Goal: Task Accomplishment & Management: Manage account settings

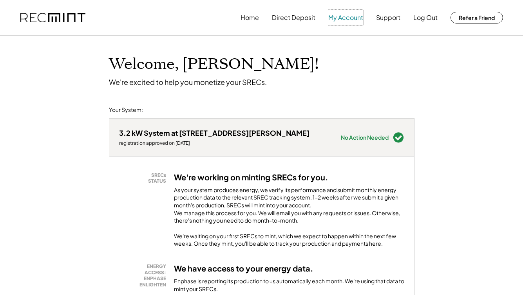
click at [337, 15] on button "My Account" at bounding box center [345, 18] width 35 height 16
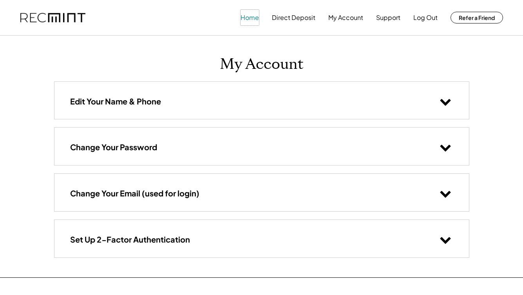
click at [251, 21] on button "Home" at bounding box center [250, 18] width 18 height 16
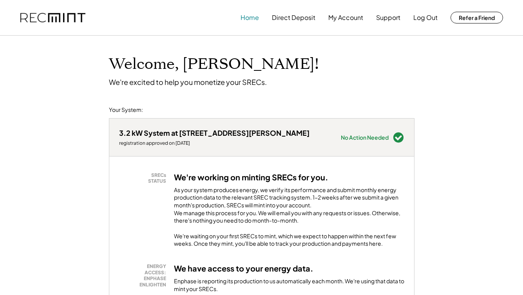
click at [252, 20] on button "Home" at bounding box center [250, 18] width 18 height 16
click at [345, 20] on button "My Account" at bounding box center [345, 18] width 35 height 16
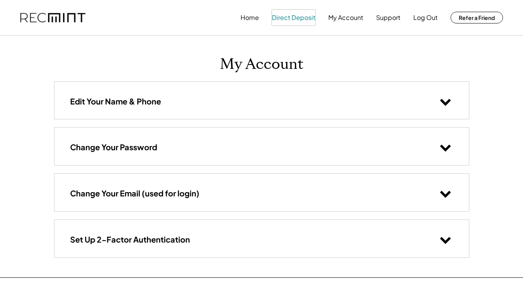
click at [288, 19] on button "Direct Deposit" at bounding box center [293, 18] width 43 height 16
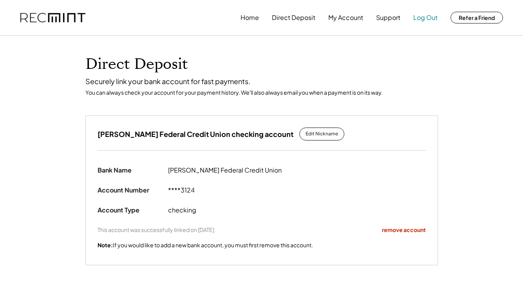
click at [424, 18] on button "Log Out" at bounding box center [425, 18] width 24 height 16
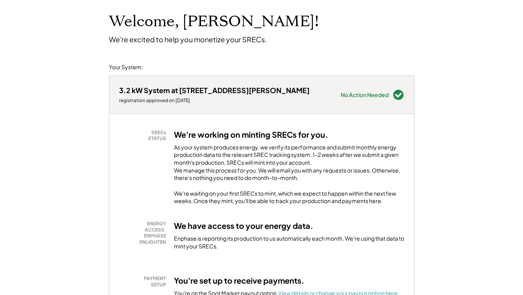
scroll to position [24, 0]
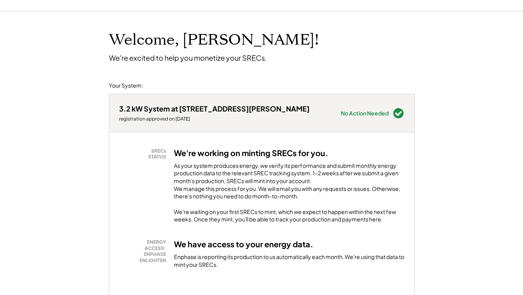
click at [188, 110] on div "3.2 kW System at [STREET_ADDRESS][PERSON_NAME]" at bounding box center [214, 108] width 190 height 9
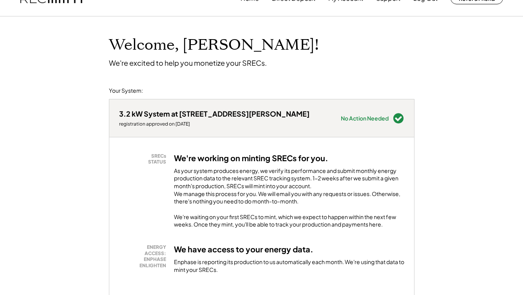
scroll to position [0, 0]
